Goal: Transaction & Acquisition: Register for event/course

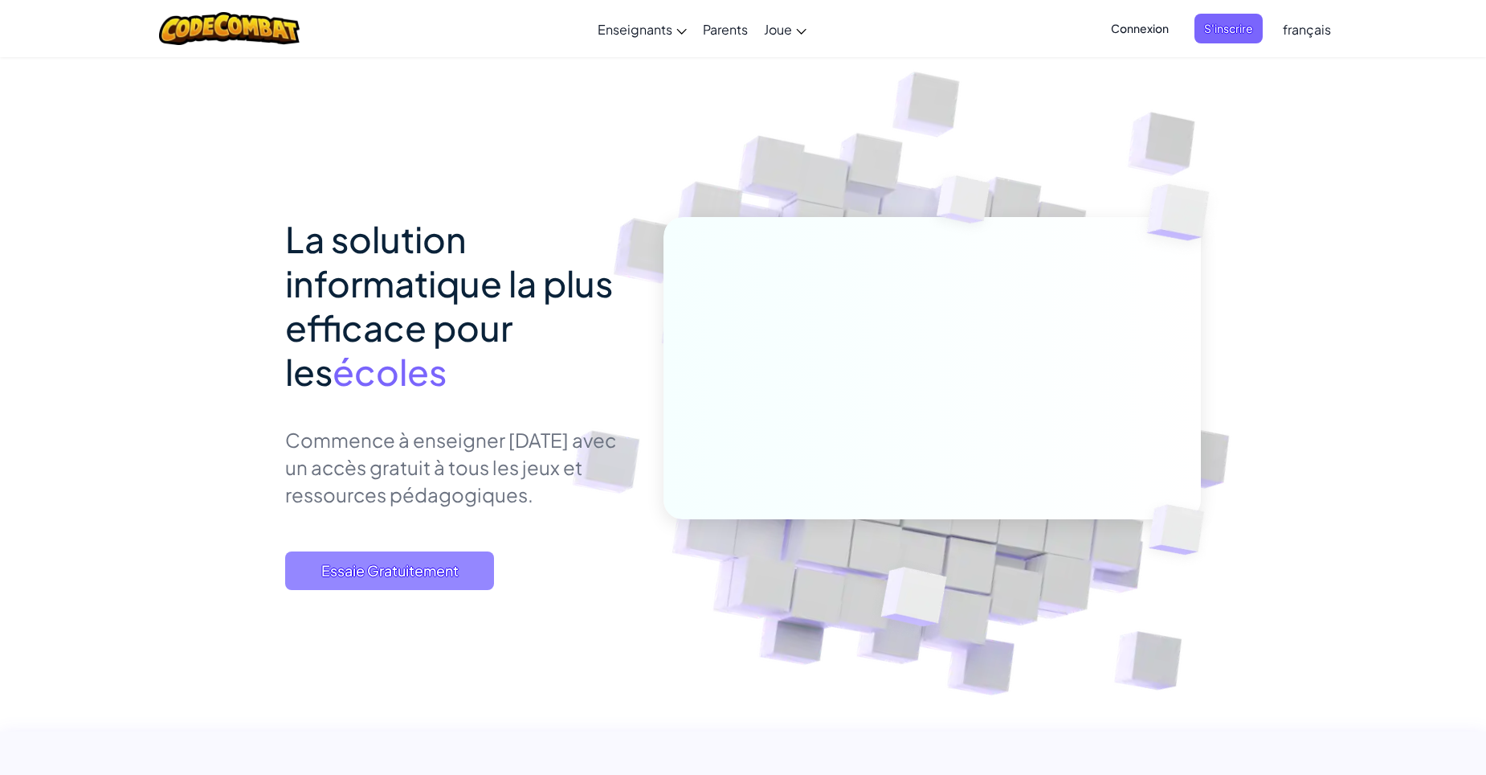
click at [419, 571] on span "Essaie Gratuitement" at bounding box center [389, 570] width 209 height 39
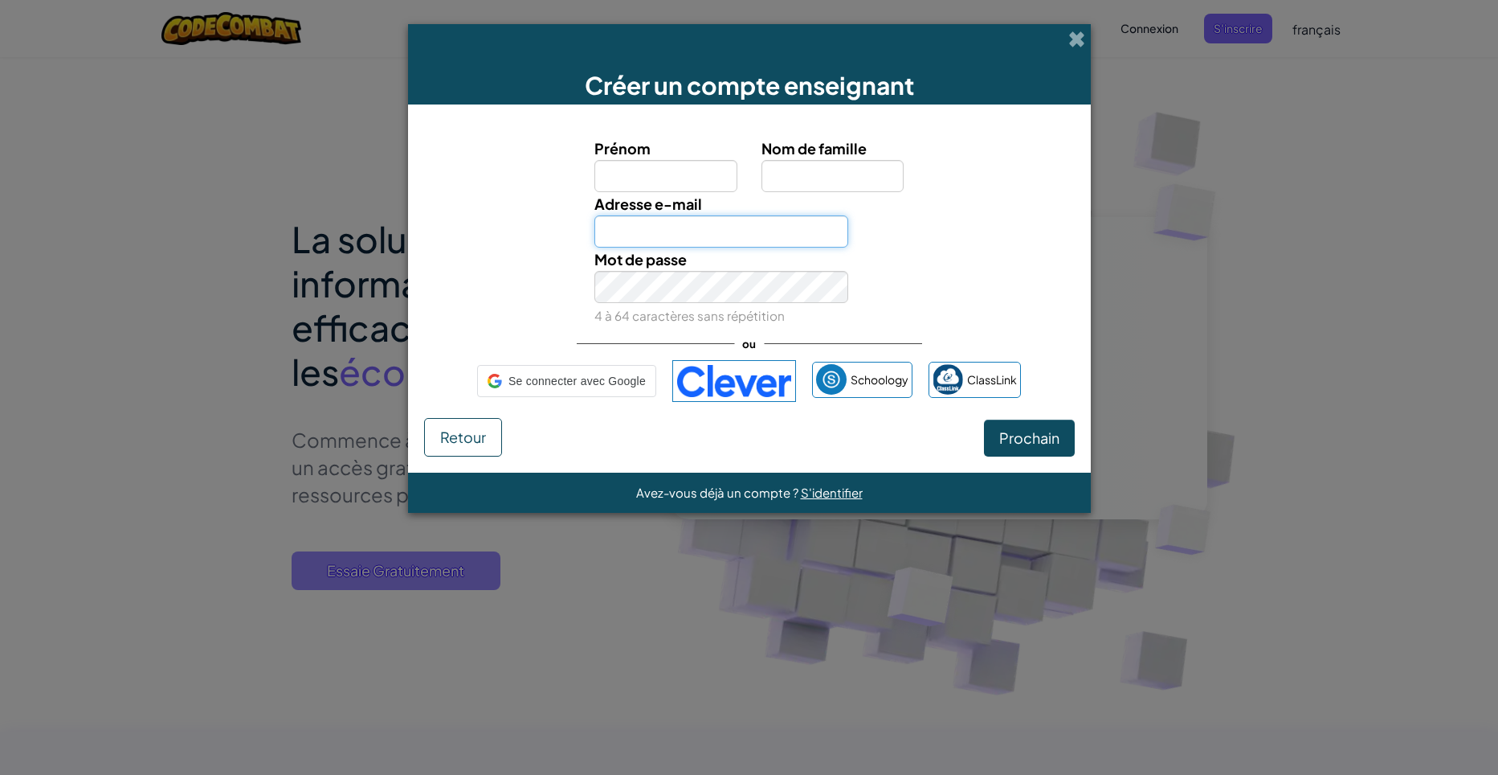
type input "[EMAIL_ADDRESS][DOMAIN_NAME]"
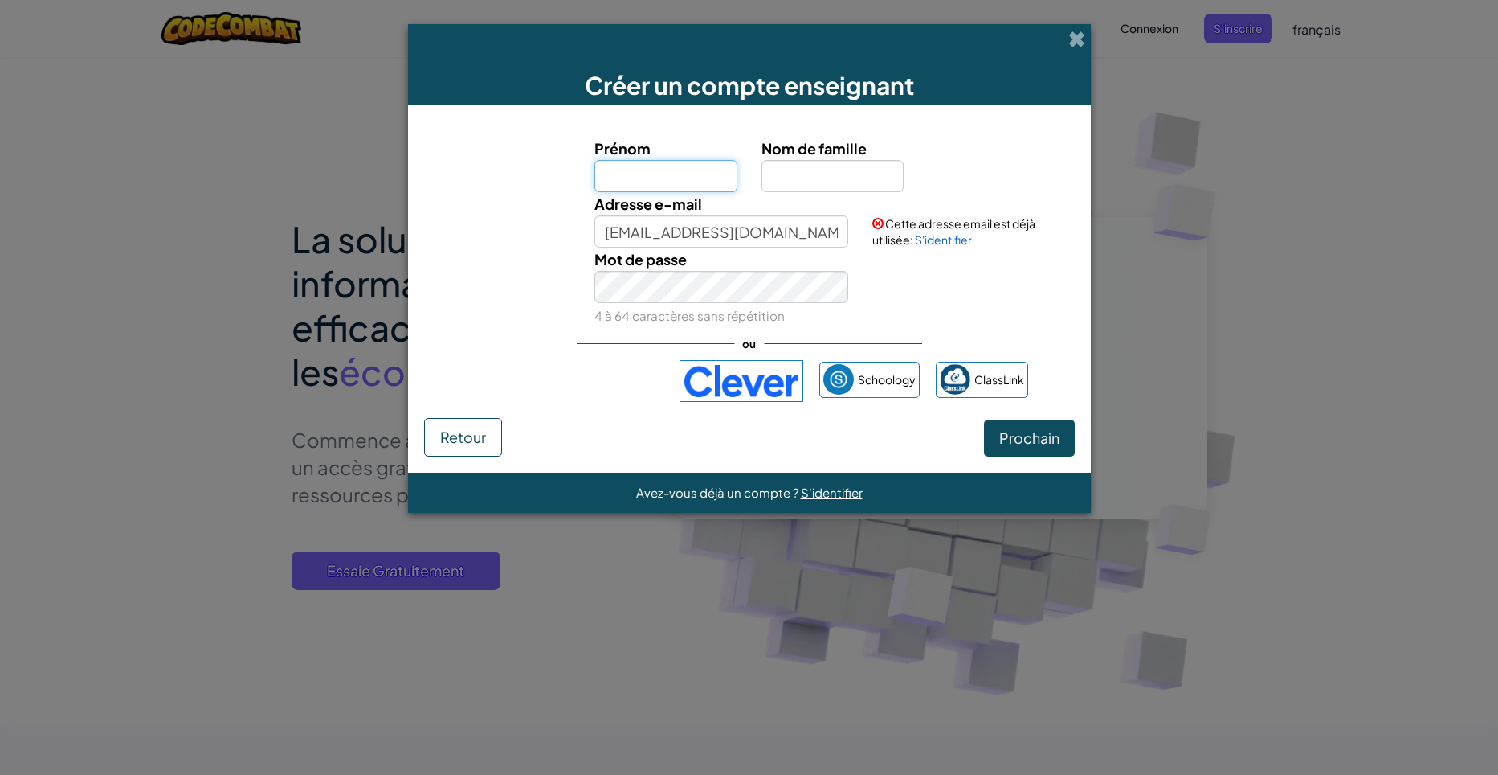
click at [666, 174] on input "Prénom" at bounding box center [666, 176] width 143 height 32
type input "Adib"
type input "Bergach"
click at [990, 439] on button "Prochain" at bounding box center [1029, 437] width 91 height 37
click at [1029, 448] on button "Prochain" at bounding box center [1029, 437] width 91 height 37
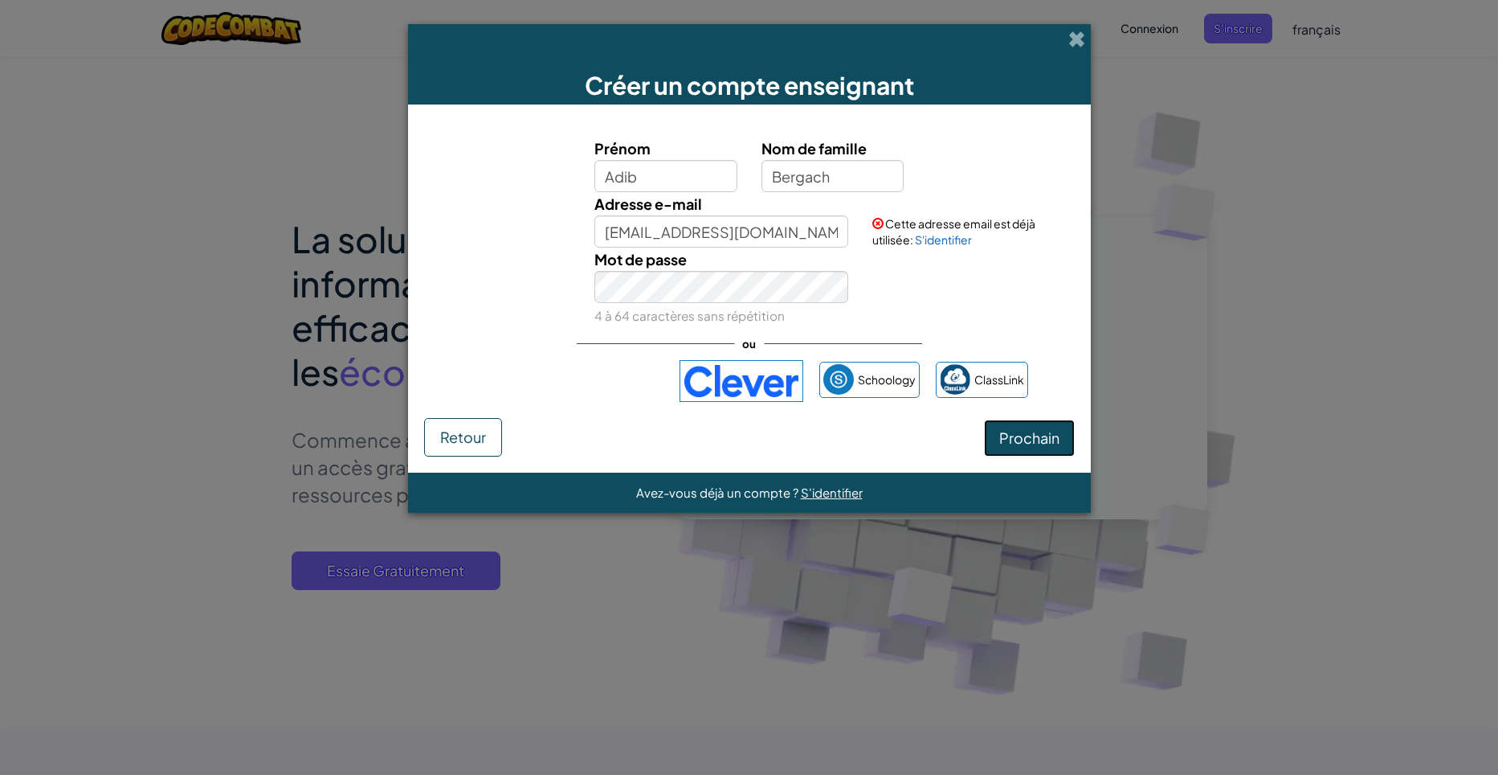
click at [1032, 443] on span "Prochain" at bounding box center [1029, 437] width 60 height 18
click at [394, 246] on div "Créer un compte enseignant Prénom Adib Nom de famille [PERSON_NAME] Adresse e-m…" at bounding box center [749, 387] width 1498 height 775
click at [1047, 431] on span "Prochain" at bounding box center [1029, 437] width 60 height 18
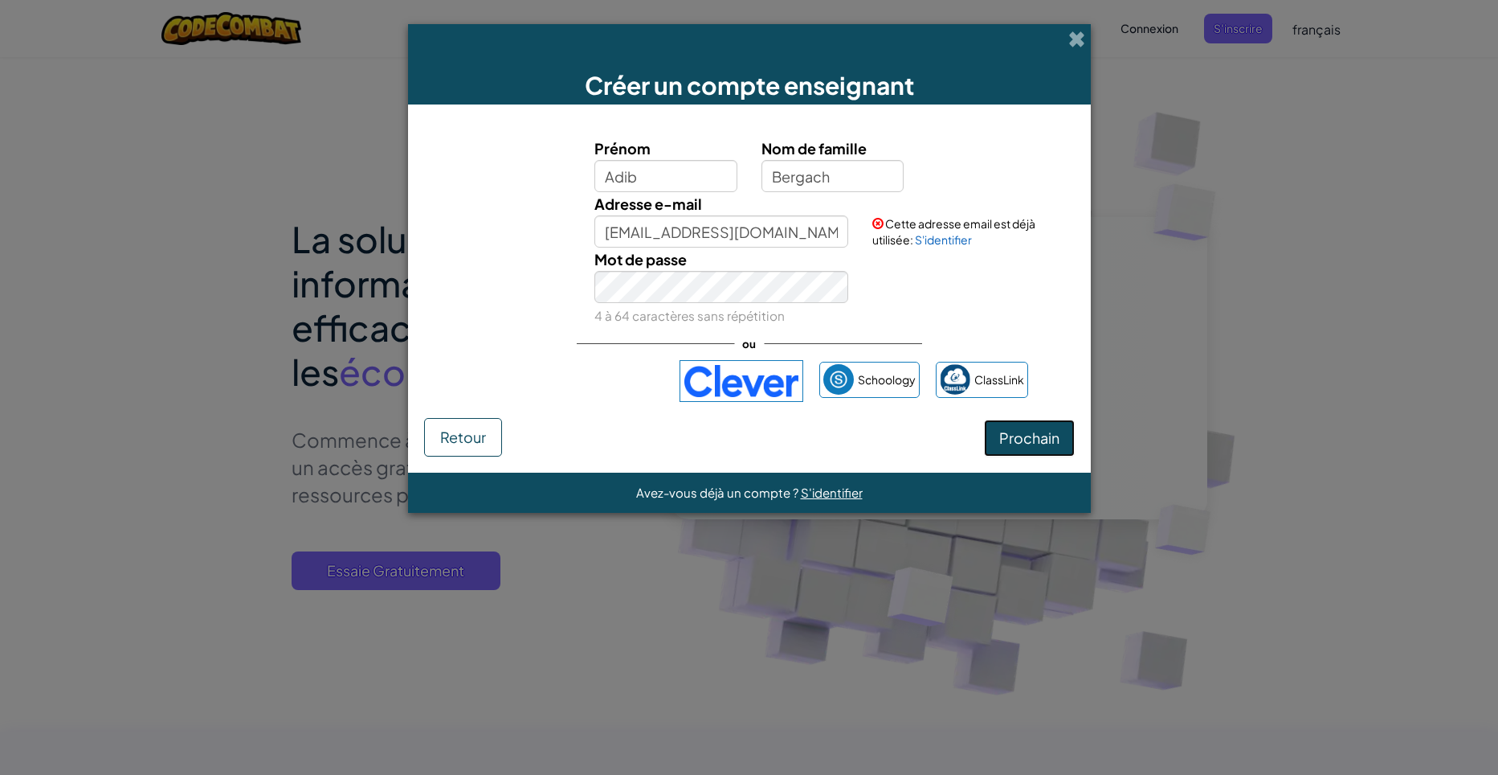
click at [1047, 431] on span "Prochain" at bounding box center [1029, 437] width 60 height 18
click at [480, 448] on button "Retour" at bounding box center [463, 437] width 78 height 39
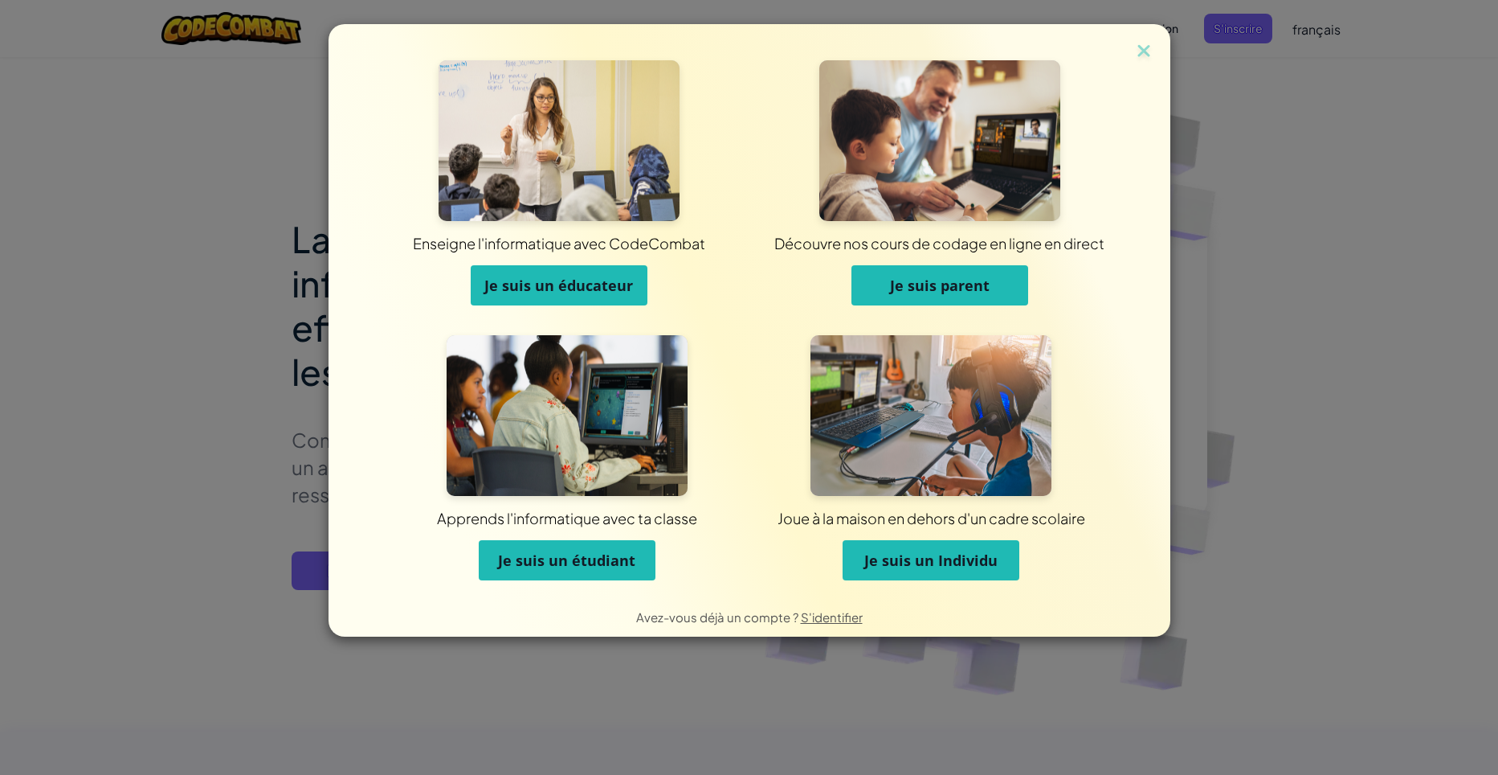
click at [545, 552] on span "Je suis un étudiant" at bounding box center [566, 559] width 137 height 19
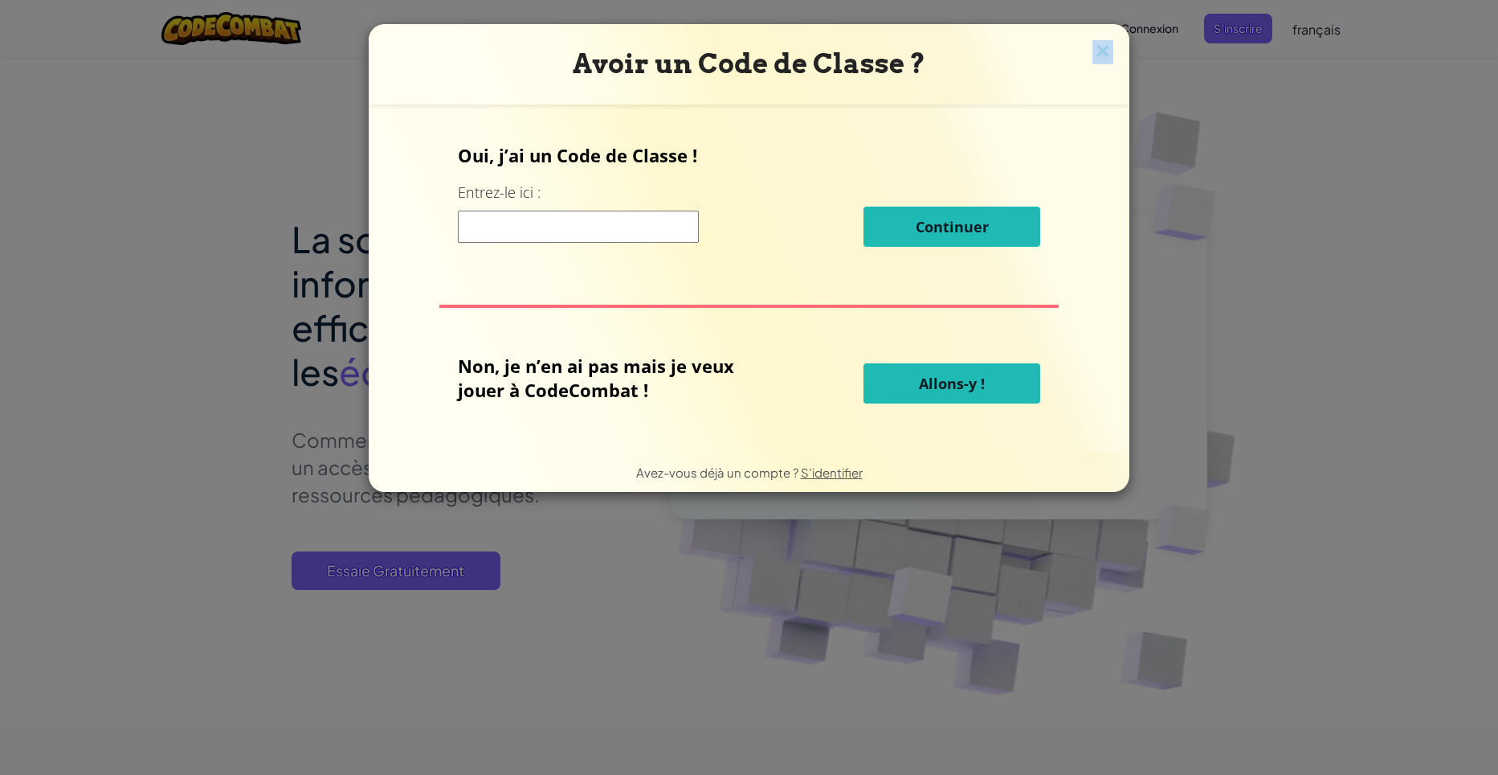
drag, startPoint x: 1092, startPoint y: 63, endPoint x: 1098, endPoint y: 55, distance: 10.3
click at [1096, 58] on div "Avoir un Code de Classe ? Oui, j’ai un Code de Classe ! Entrez-le ici : Continu…" at bounding box center [749, 258] width 761 height 468
click at [1098, 55] on img at bounding box center [1103, 52] width 21 height 24
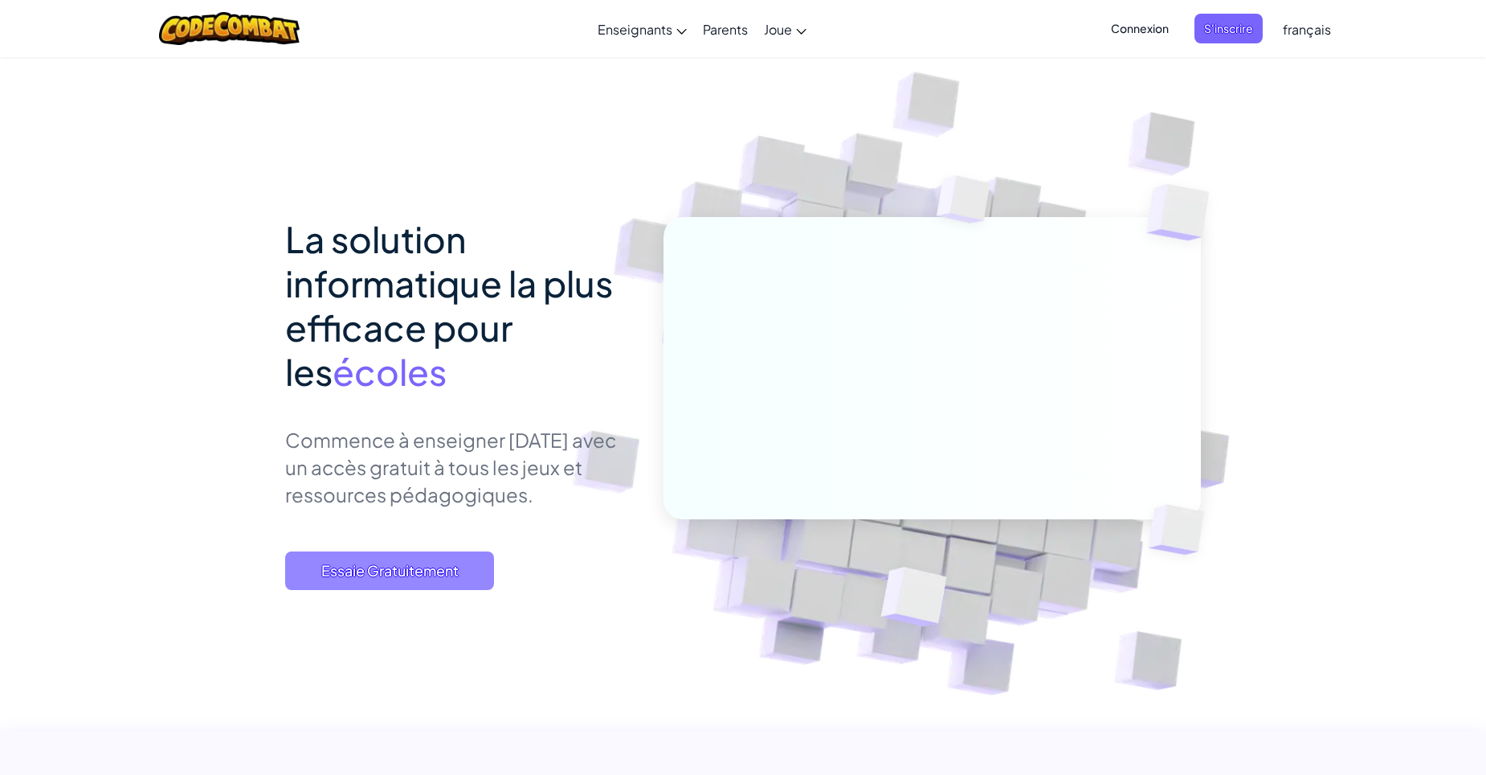
click at [299, 566] on span "Essaie Gratuitement" at bounding box center [389, 570] width 209 height 39
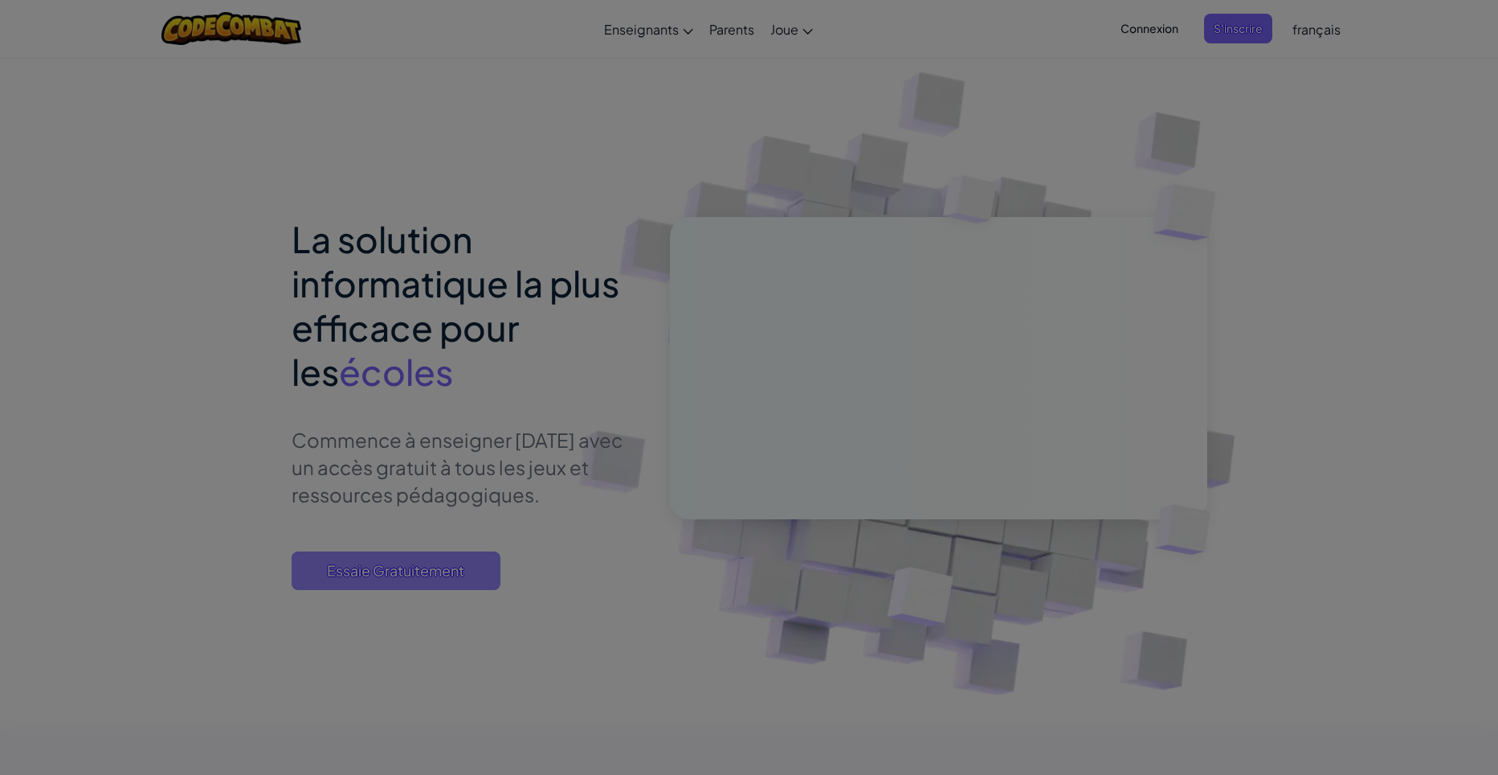
type input "[EMAIL_ADDRESS][DOMAIN_NAME]"
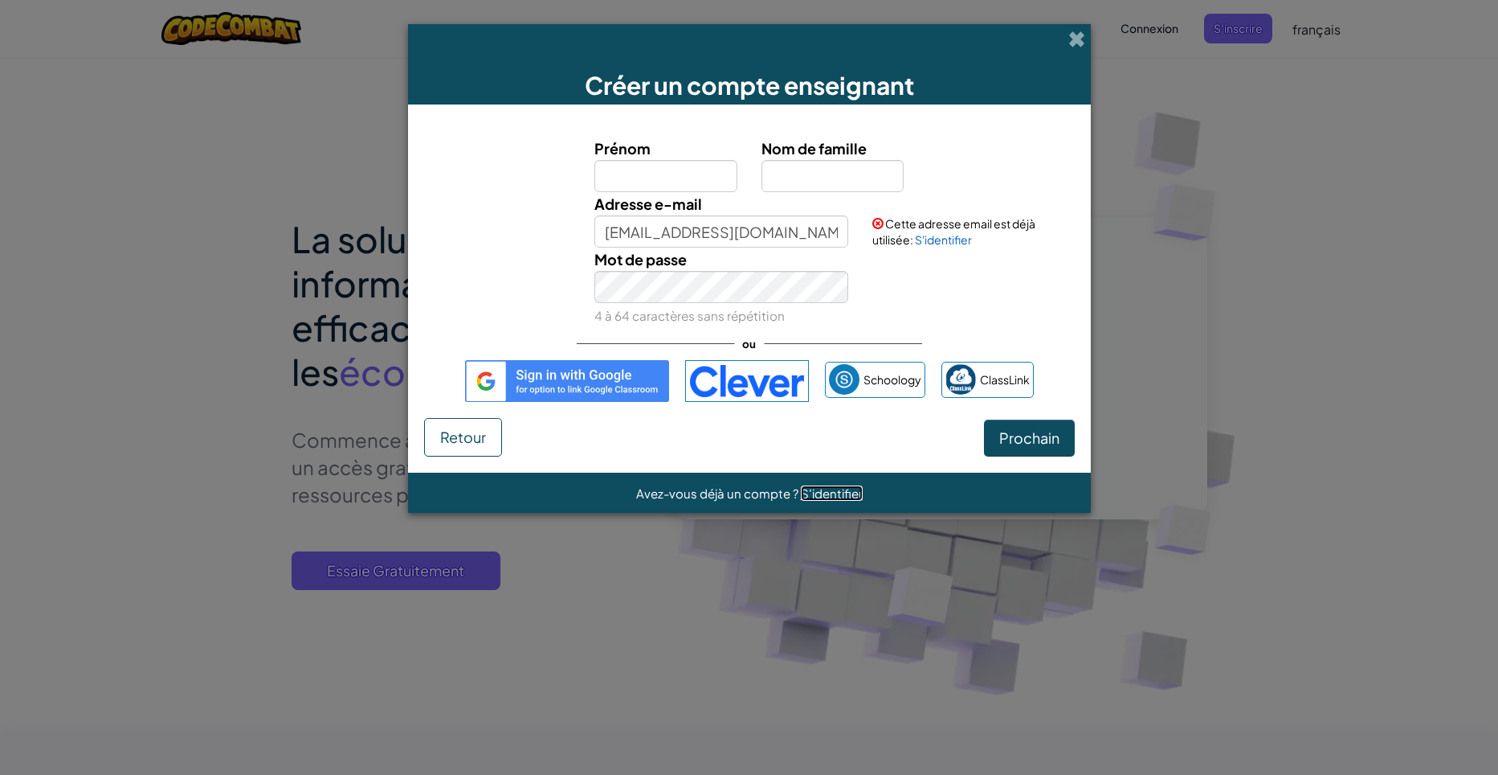
click at [814, 489] on span "S'identifier" at bounding box center [832, 492] width 62 height 15
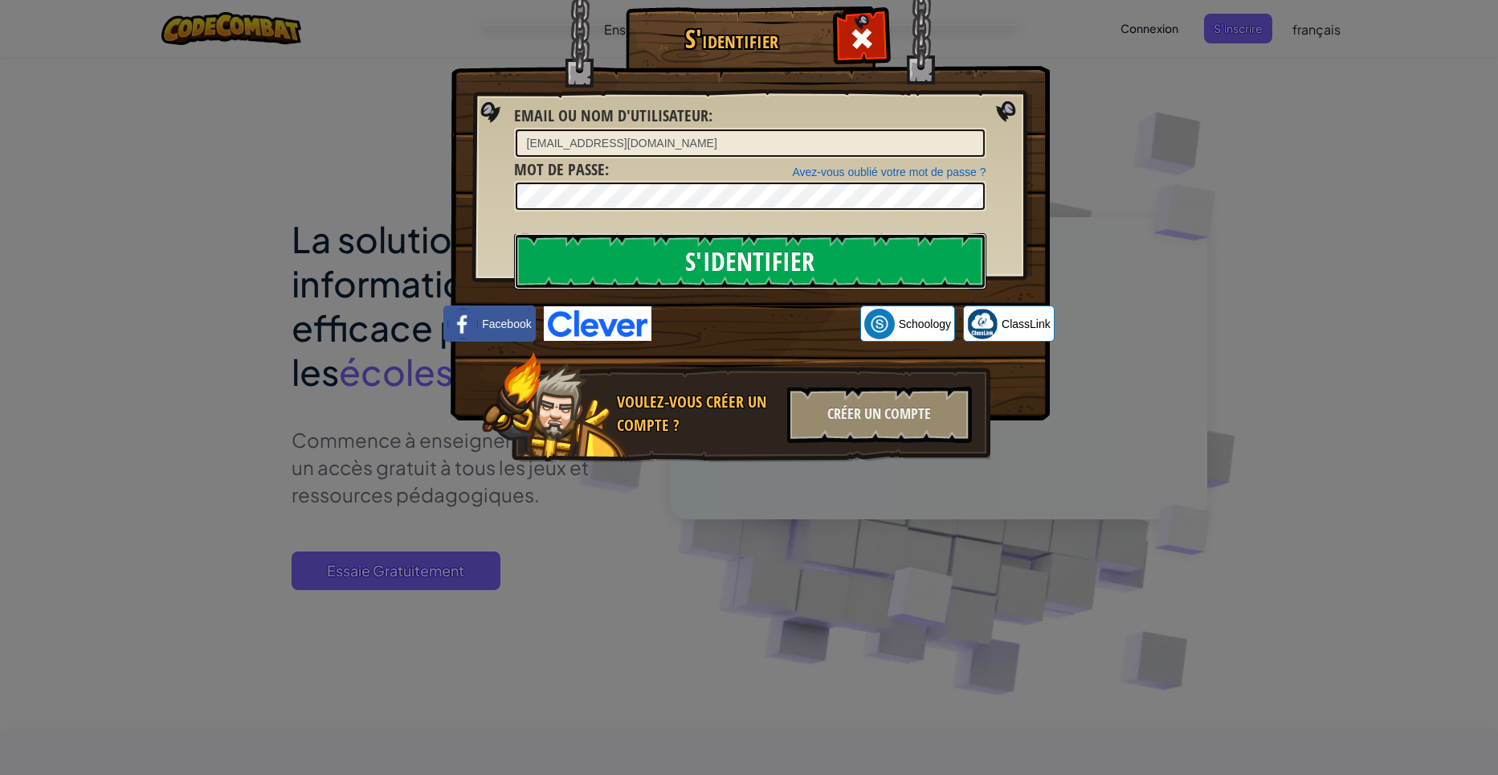
click at [783, 243] on input "S'identifier" at bounding box center [750, 261] width 472 height 56
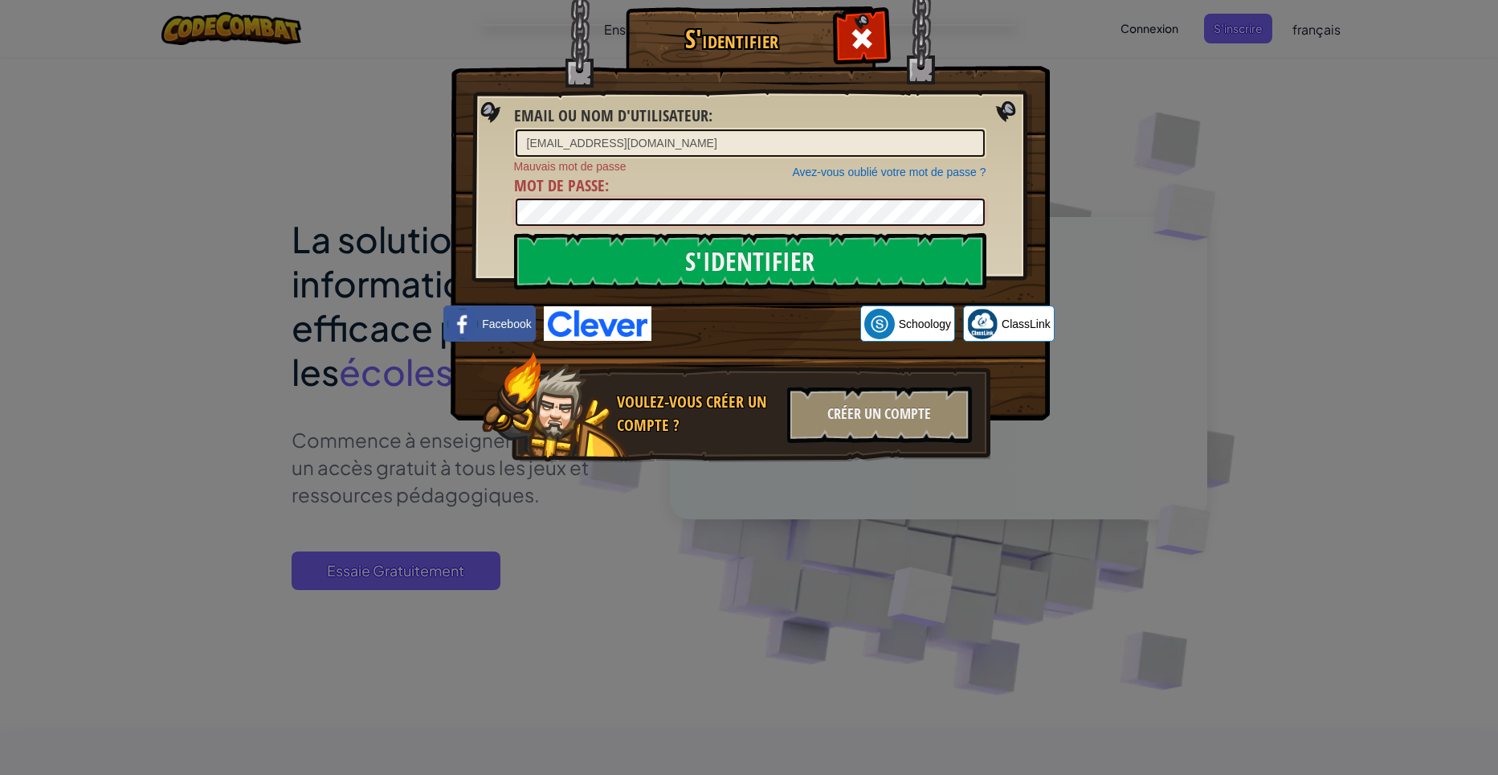
click at [426, 209] on div "S'identifier Email ou nom d'utilisateur : [EMAIL_ADDRESS][DOMAIN_NAME] Avez-vou…" at bounding box center [749, 387] width 1498 height 775
click at [880, 182] on div "Avez-vous oublié votre mot de passe ? Mauvais mot de passe Mot de passe :" at bounding box center [750, 193] width 472 height 70
click at [839, 260] on input "S'identifier" at bounding box center [750, 261] width 472 height 56
click at [835, 254] on input "S'identifier" at bounding box center [750, 261] width 472 height 56
